Goal: Check status: Check status

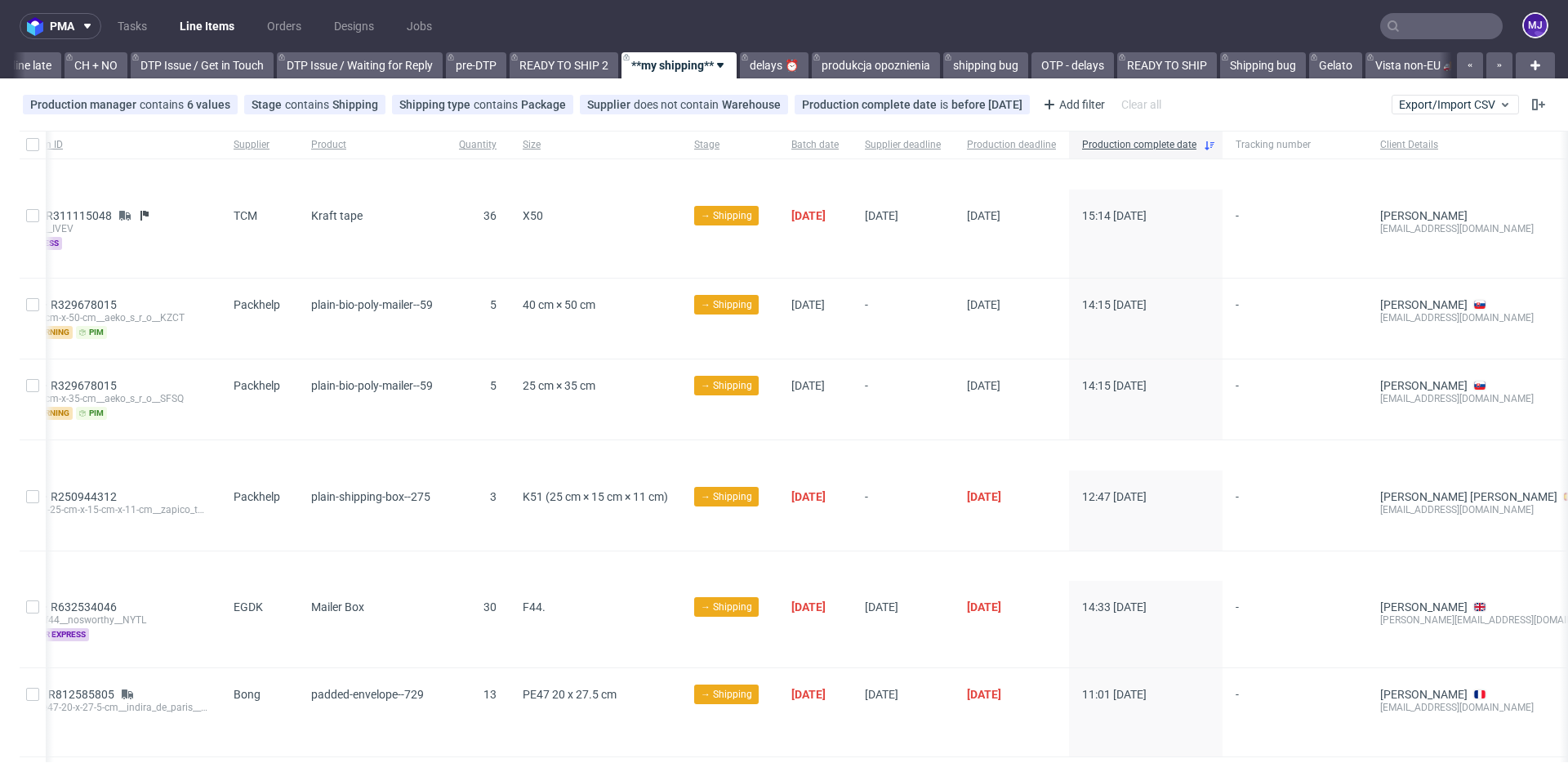
scroll to position [0, 189]
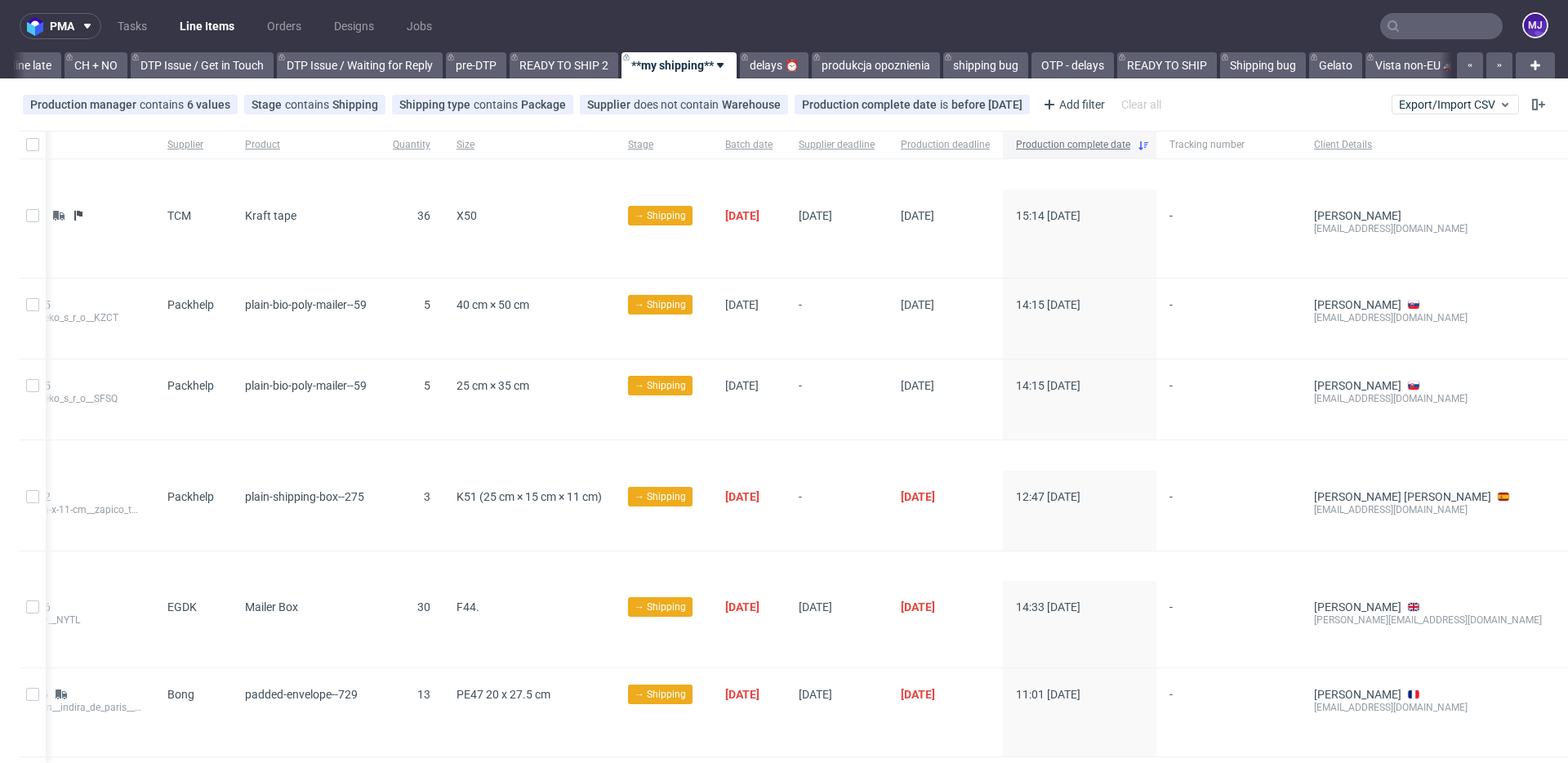
click at [1047, 144] on span "Production complete date" at bounding box center [1073, 144] width 114 height 14
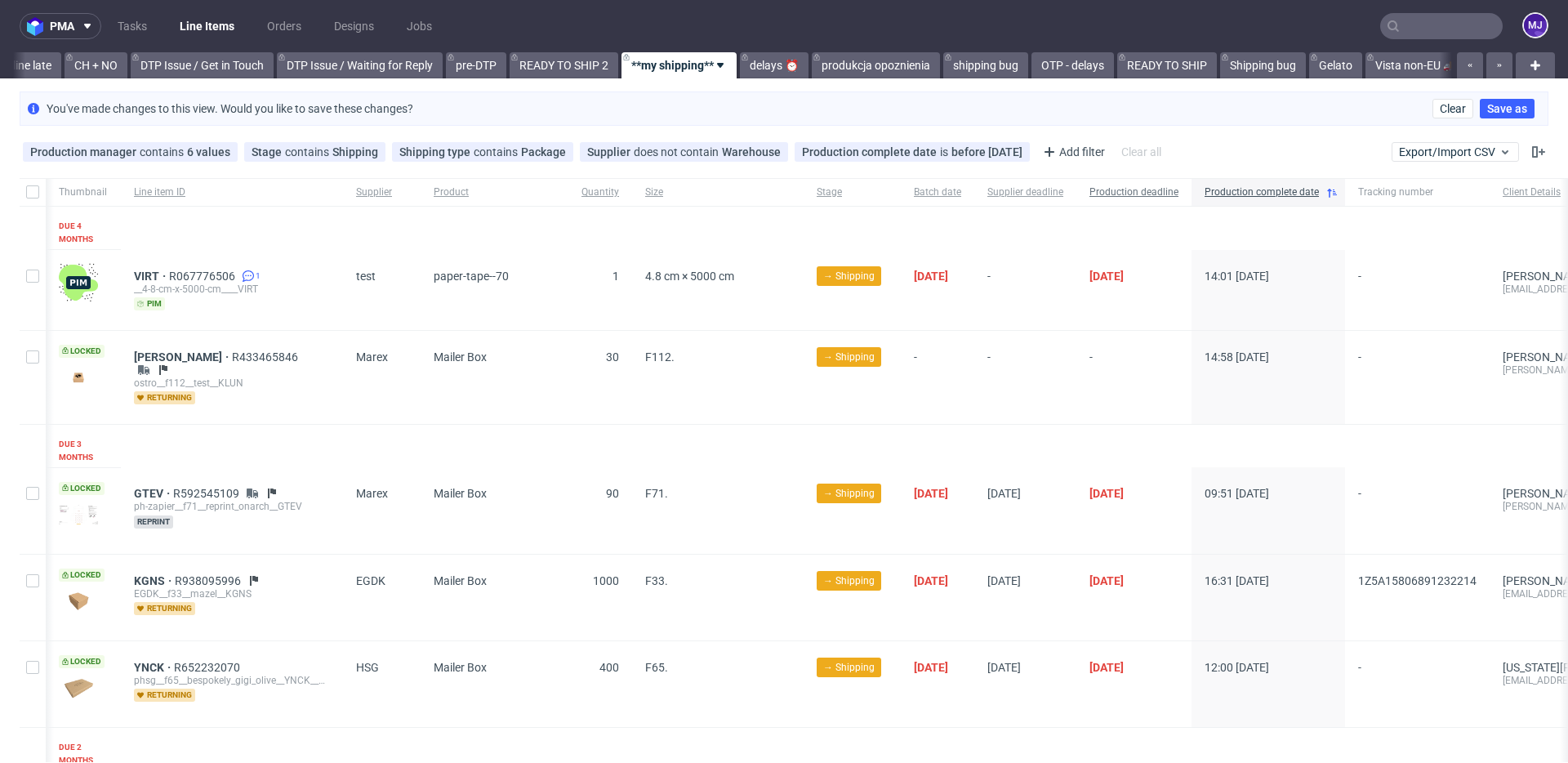
scroll to position [0, 189]
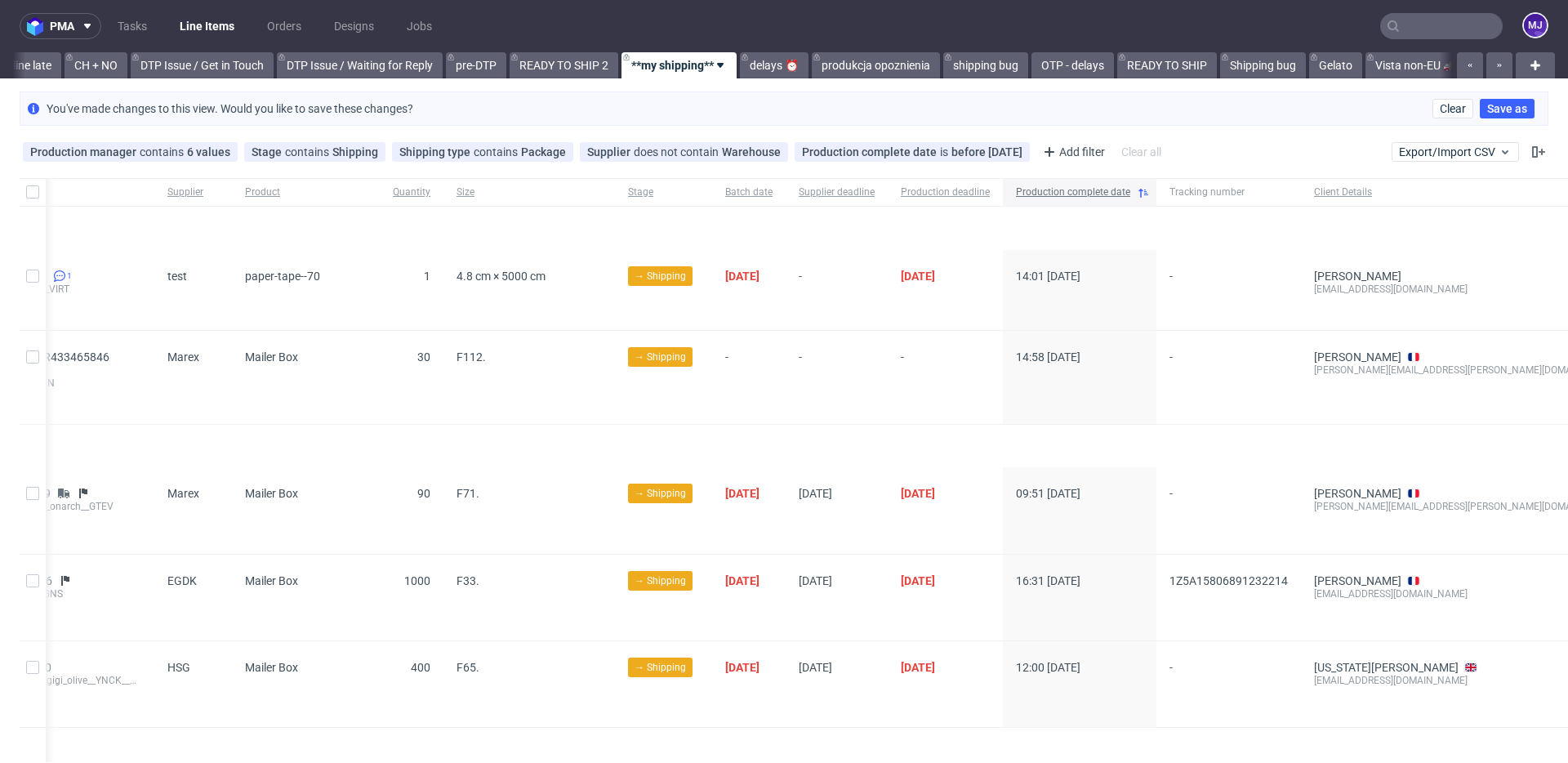
click at [1089, 194] on span "Production complete date" at bounding box center [1073, 192] width 114 height 14
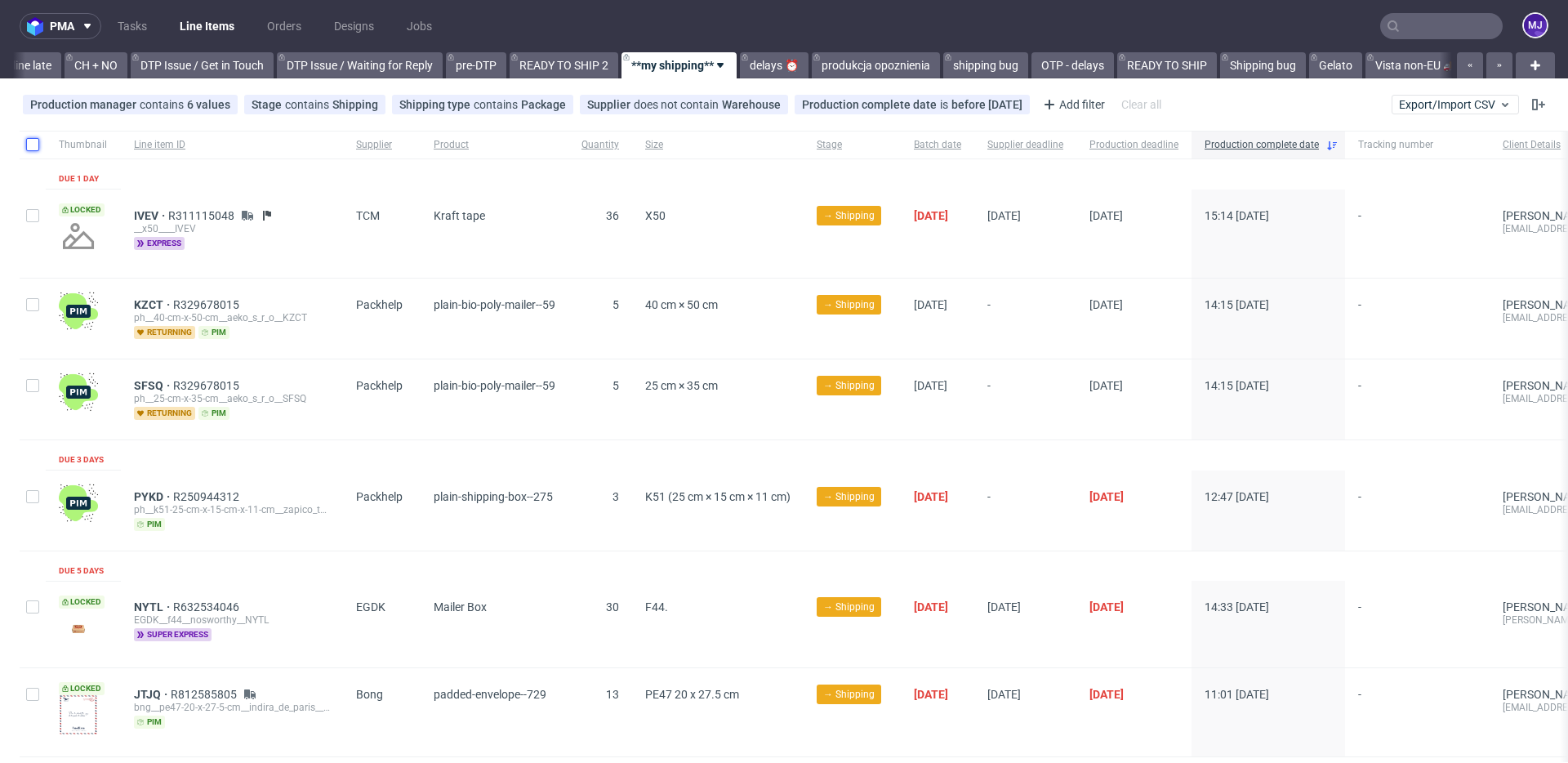
click at [33, 148] on input "checkbox" at bounding box center [33, 144] width 13 height 13
checkbox input "true"
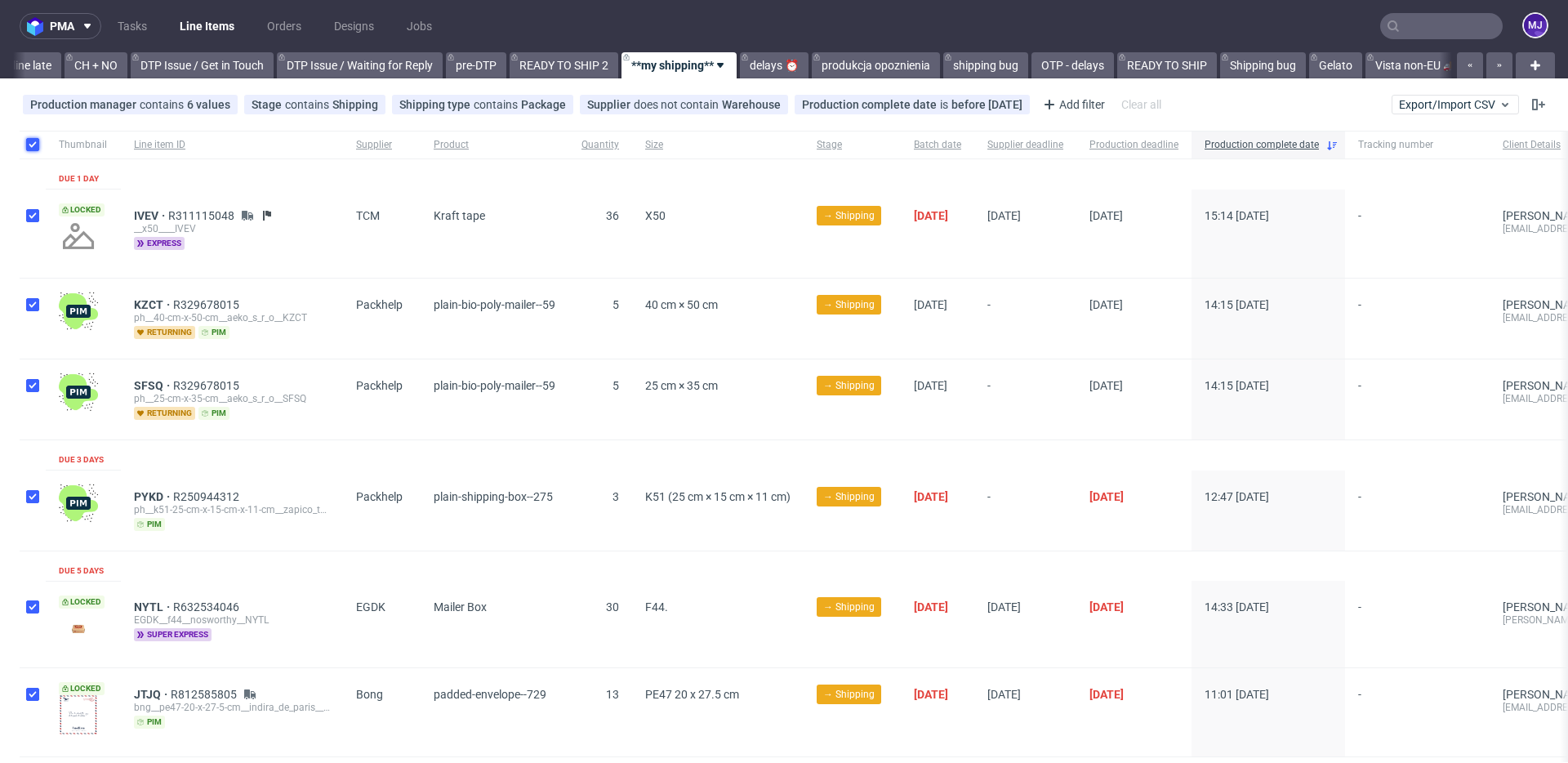
checkbox input "true"
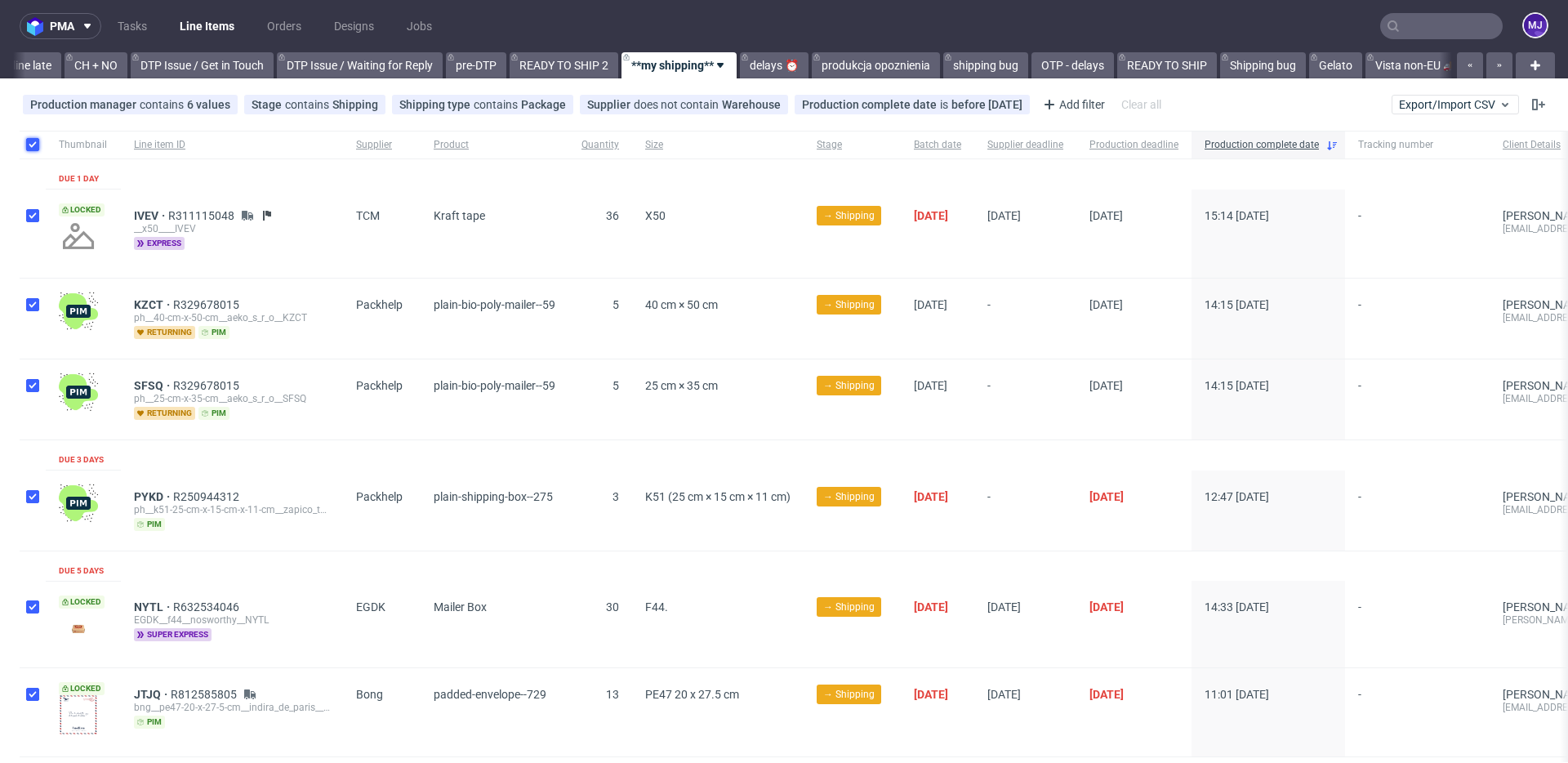
checkbox input "true"
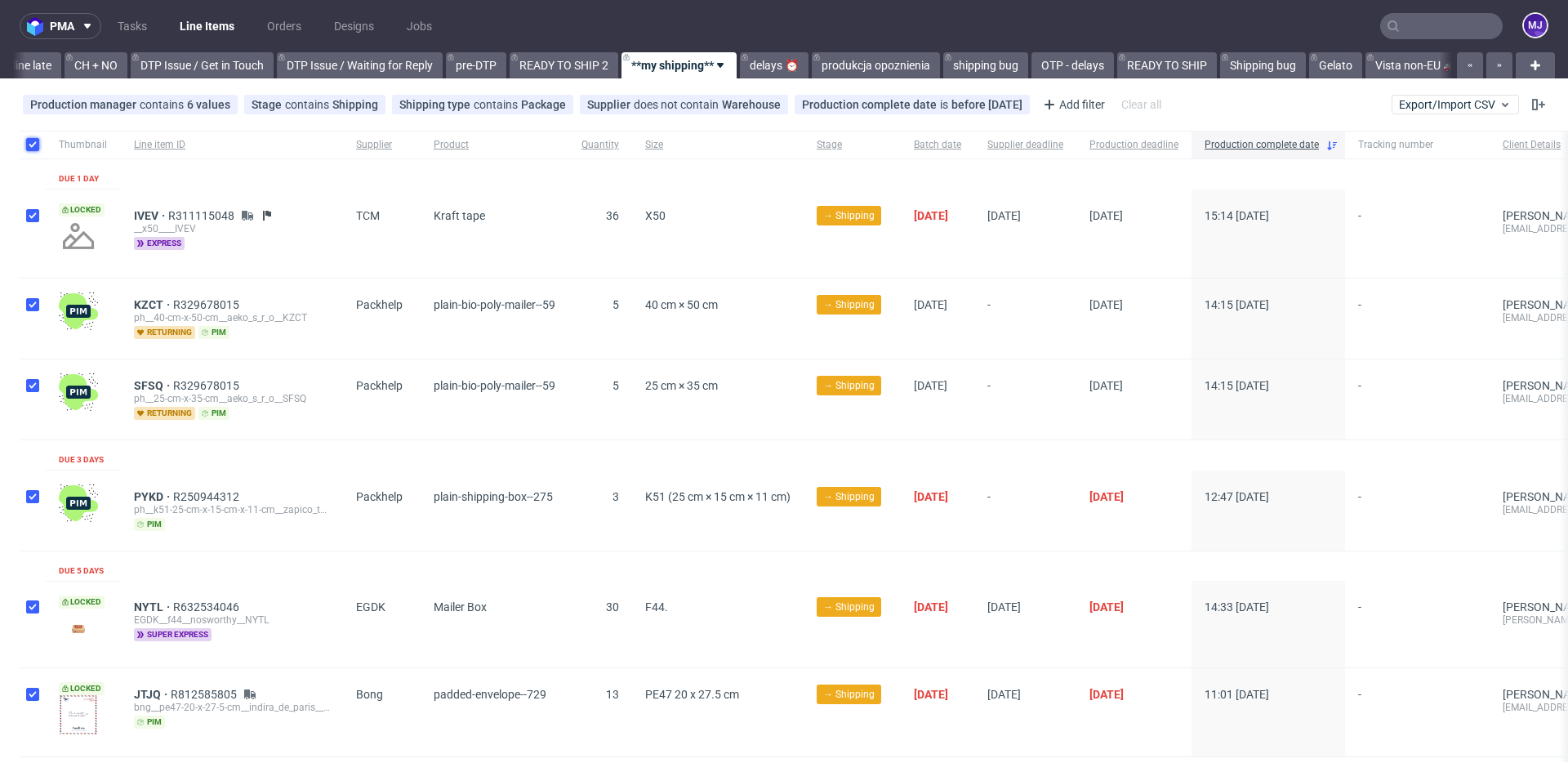
checkbox input "true"
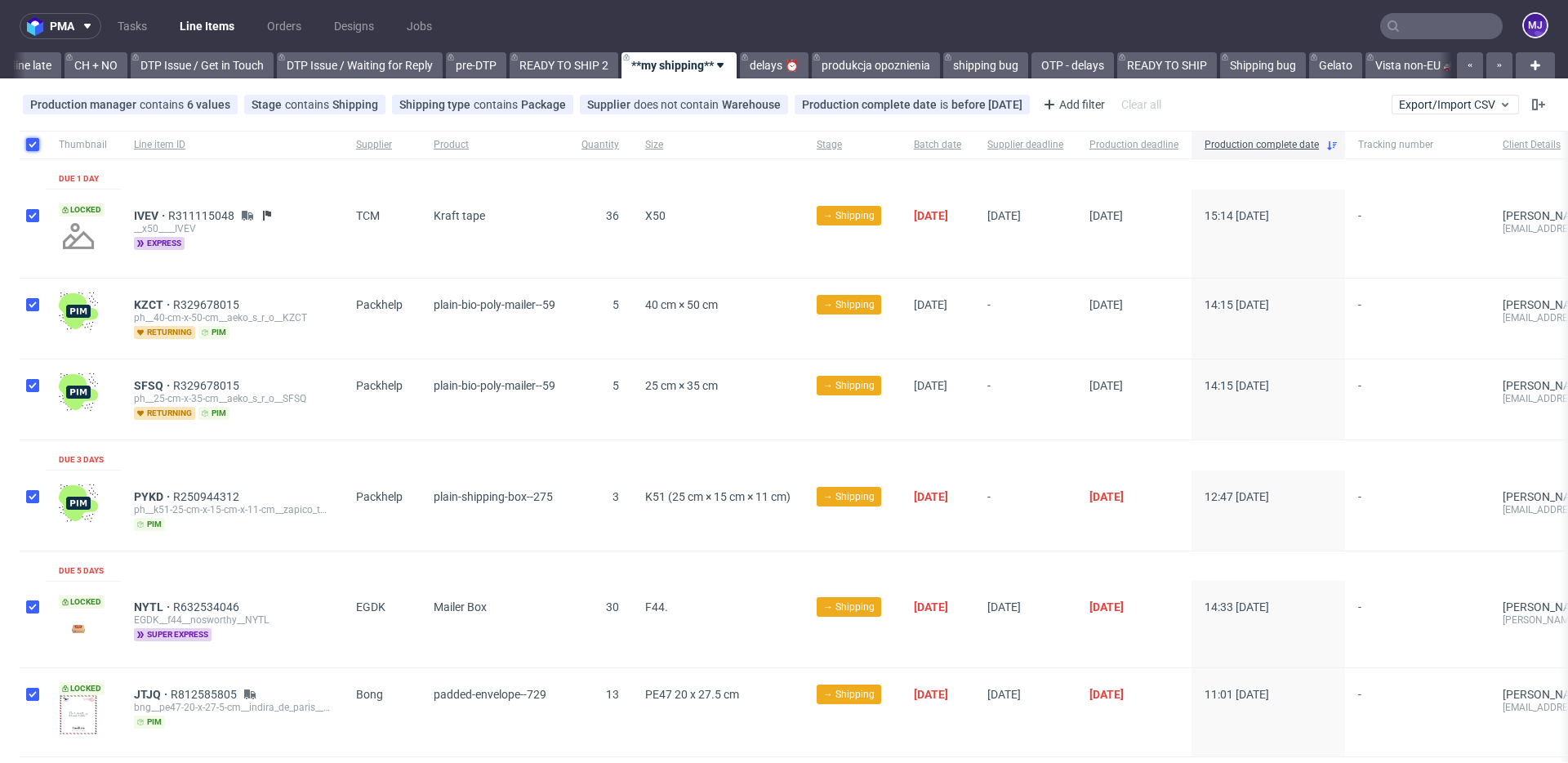
checkbox input "true"
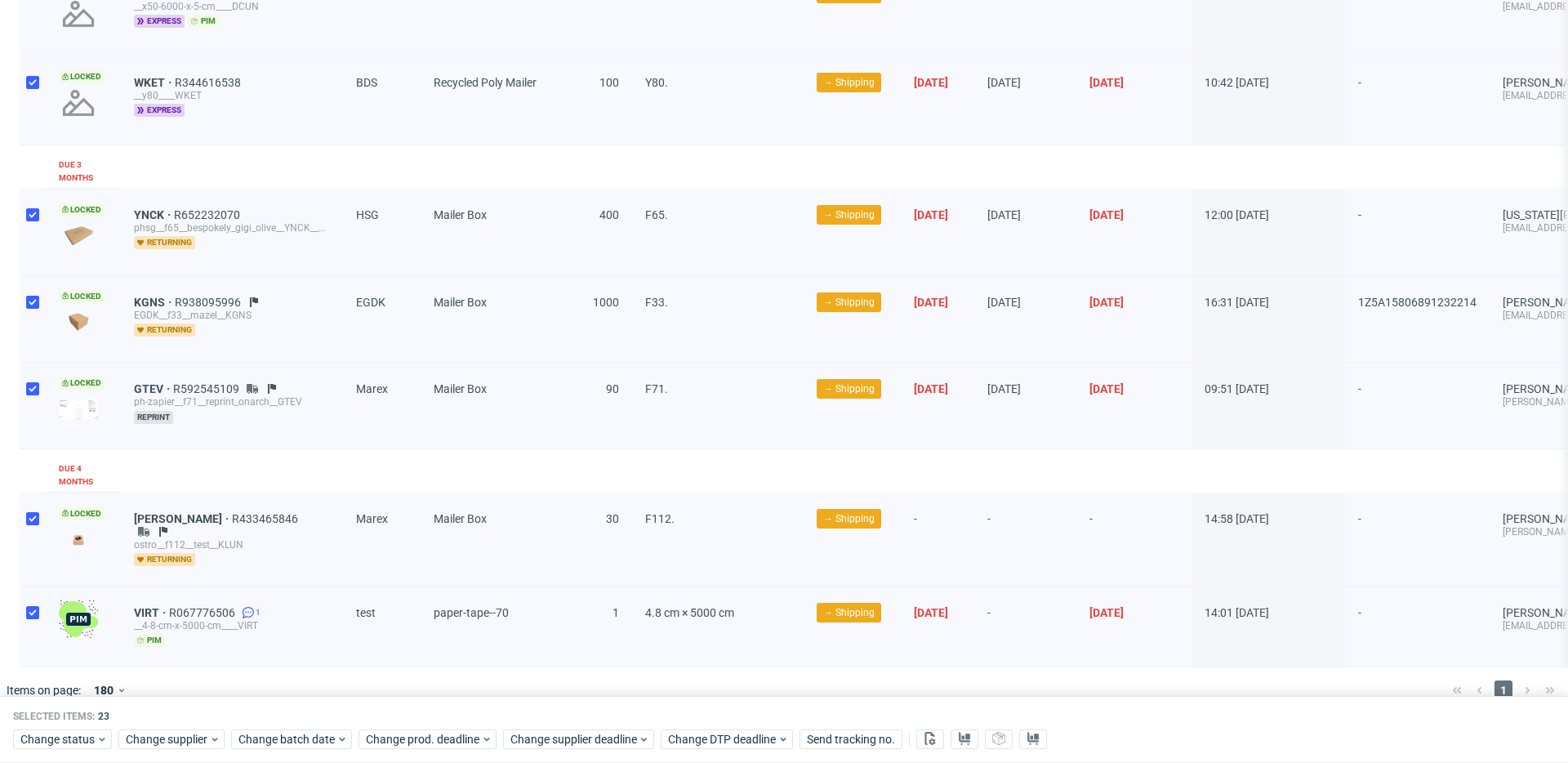
scroll to position [1857, 0]
